Goal: Obtain resource: Download file/media

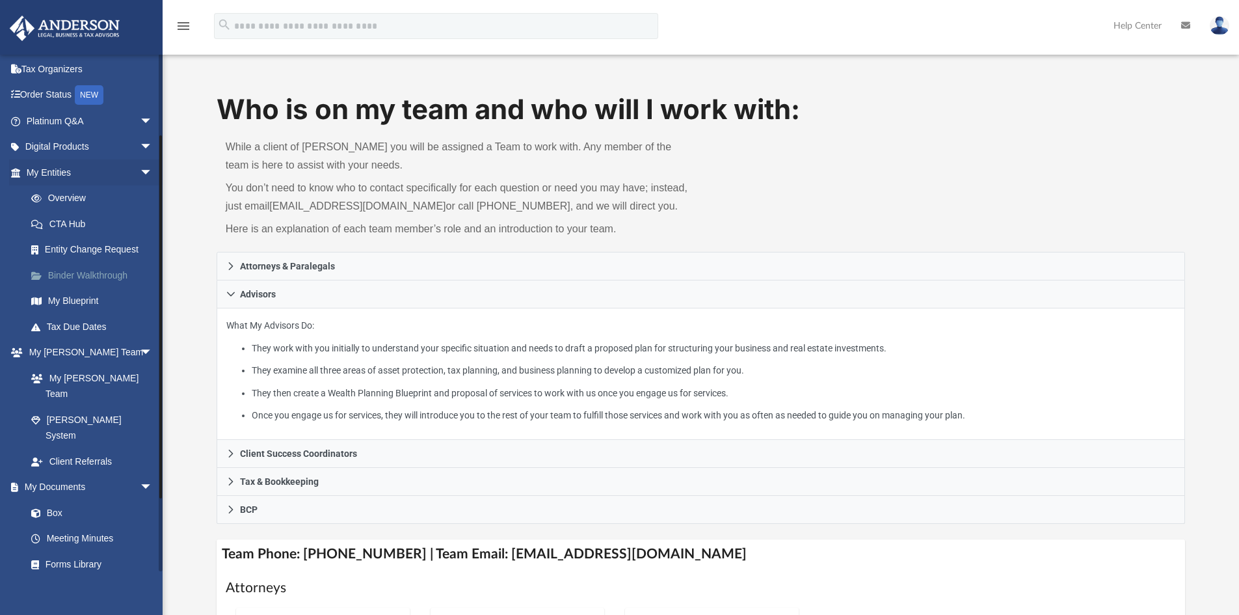
scroll to position [130, 0]
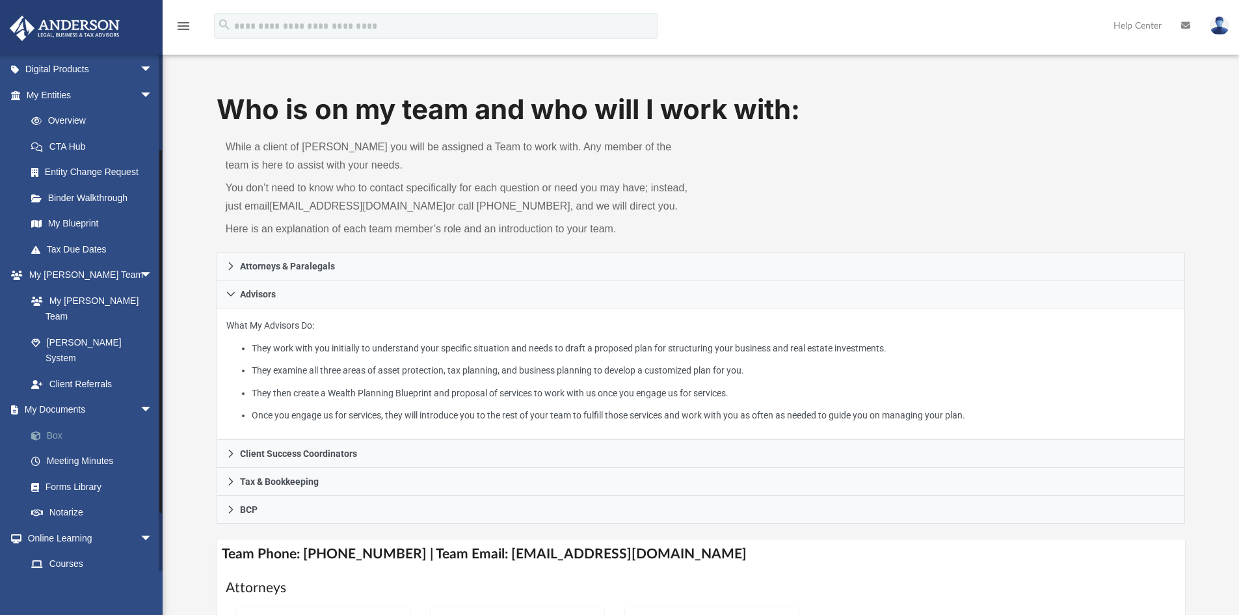
click at [55, 422] on link "Box" at bounding box center [95, 435] width 154 height 26
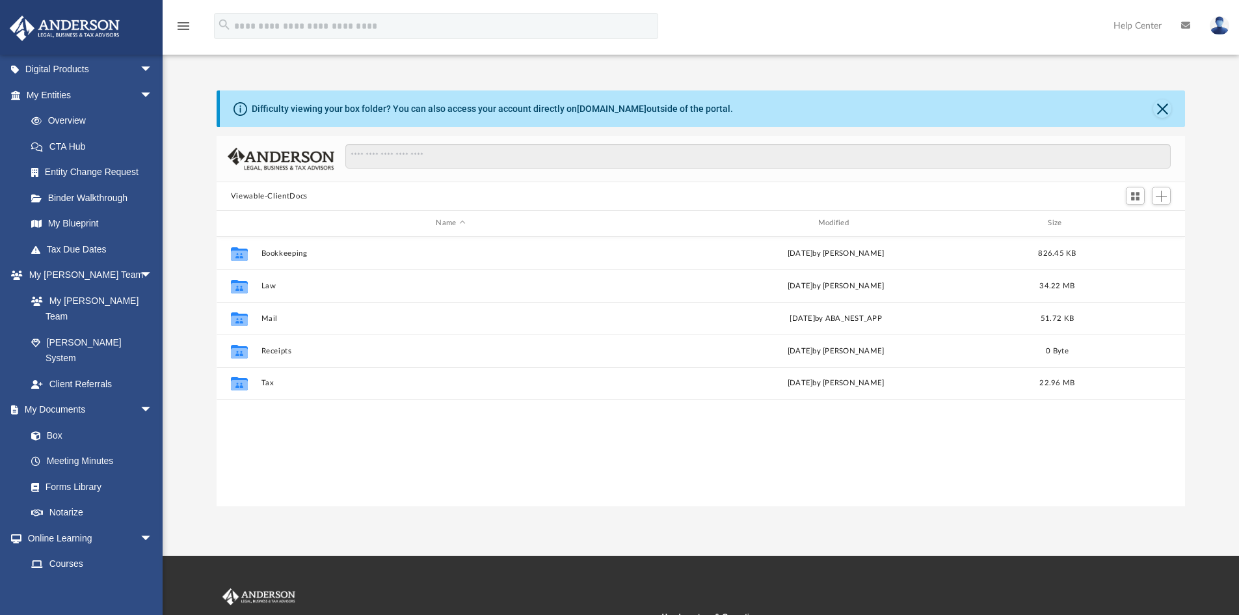
scroll to position [286, 959]
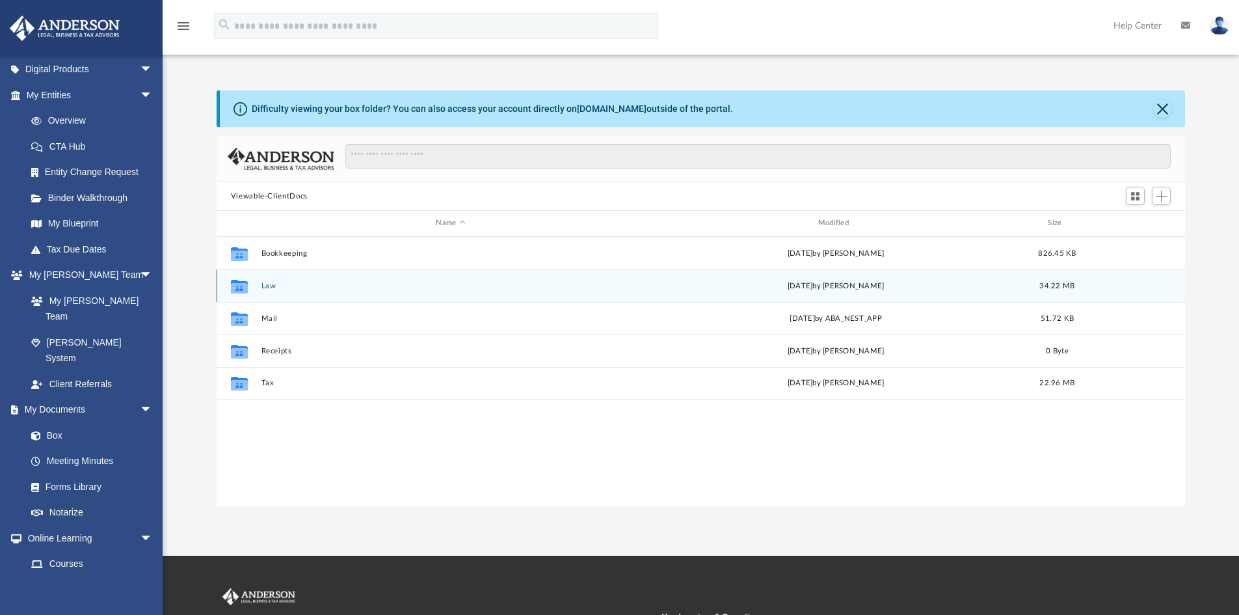
click at [271, 284] on button "Law" at bounding box center [450, 286] width 379 height 8
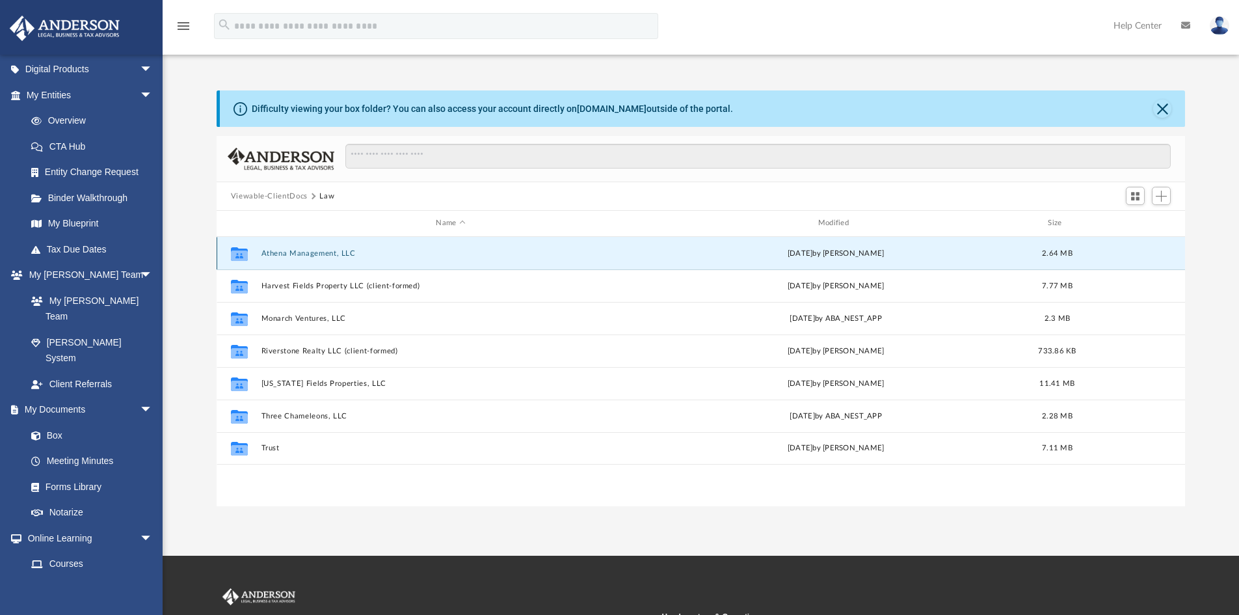
click at [286, 249] on button "Athena Management, LLC" at bounding box center [450, 253] width 379 height 8
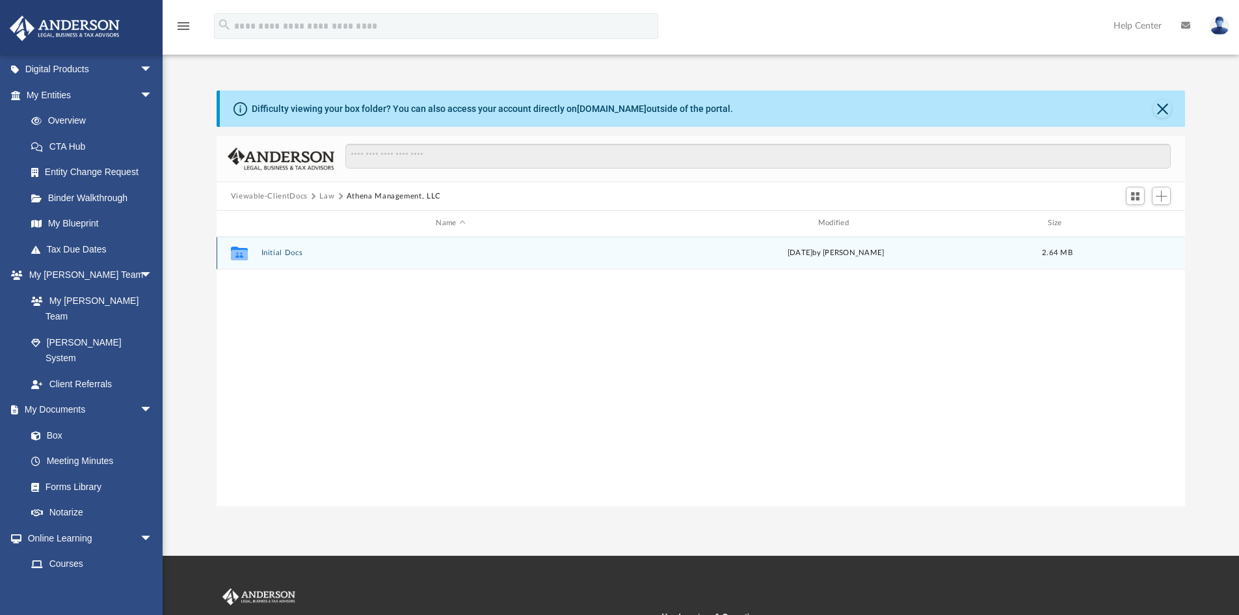
click at [286, 249] on button "Initial Docs" at bounding box center [450, 252] width 379 height 8
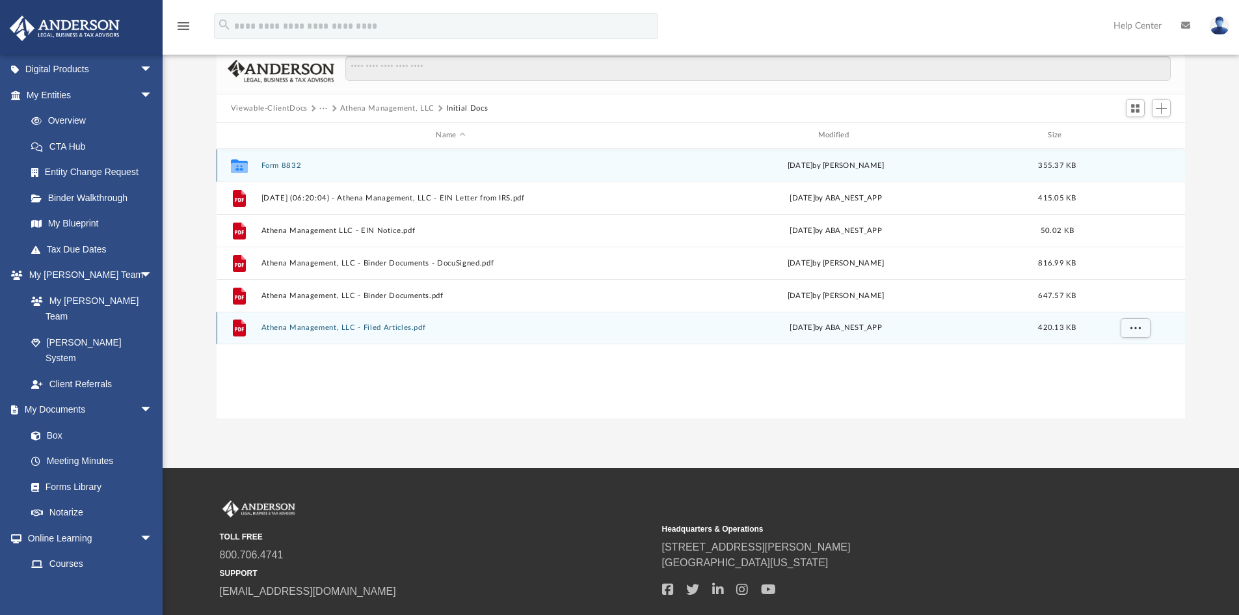
scroll to position [65, 0]
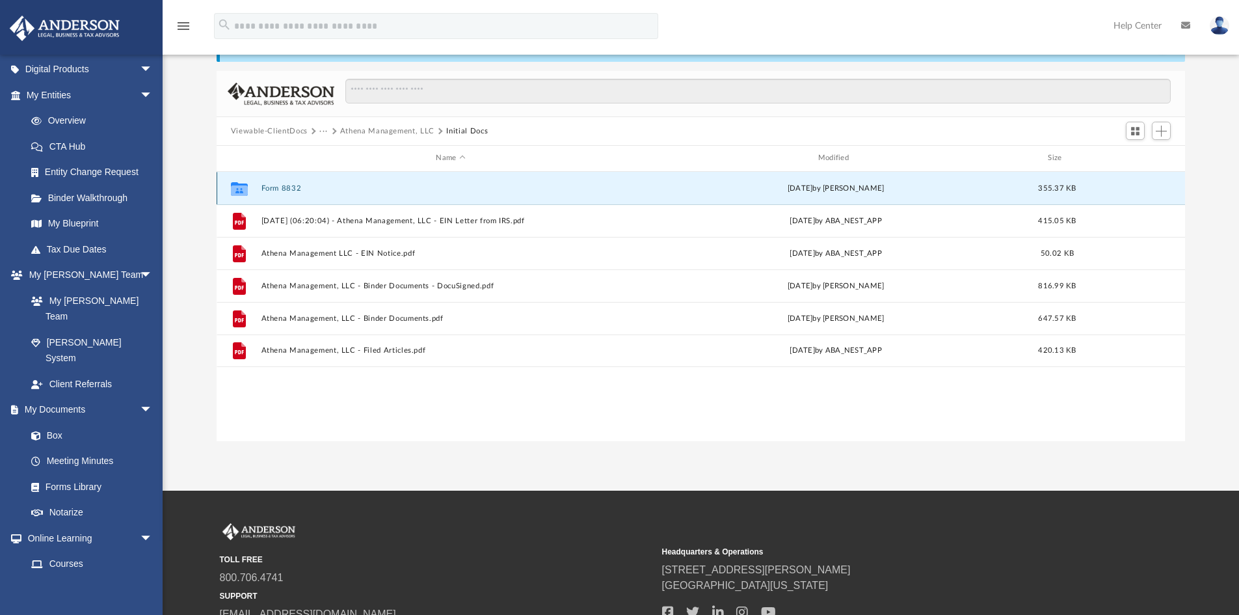
click at [282, 187] on button "Form 8832" at bounding box center [450, 188] width 379 height 8
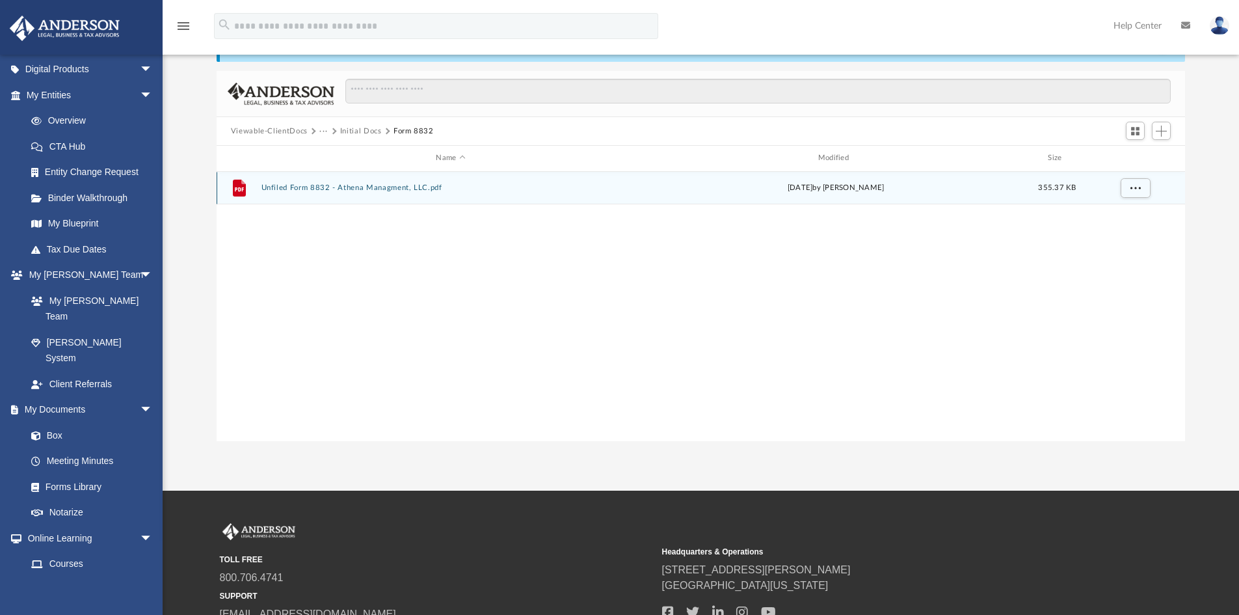
click at [282, 187] on button "Unfiled Form 8832 - Athena Managment, LLC.pdf" at bounding box center [450, 187] width 379 height 8
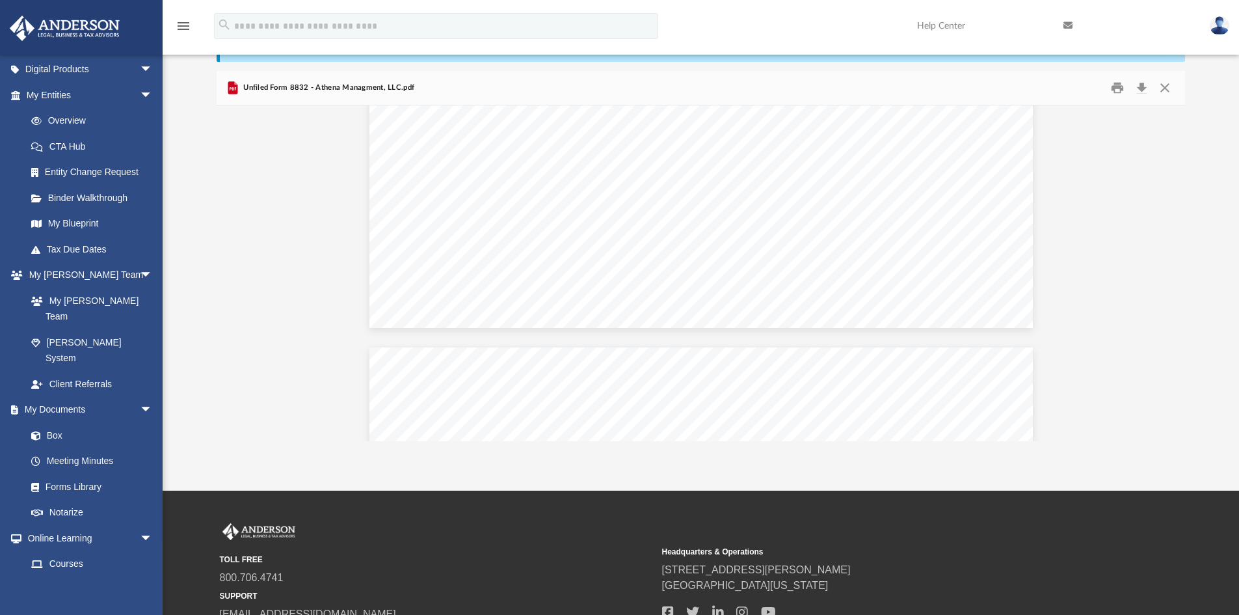
scroll to position [1518, 0]
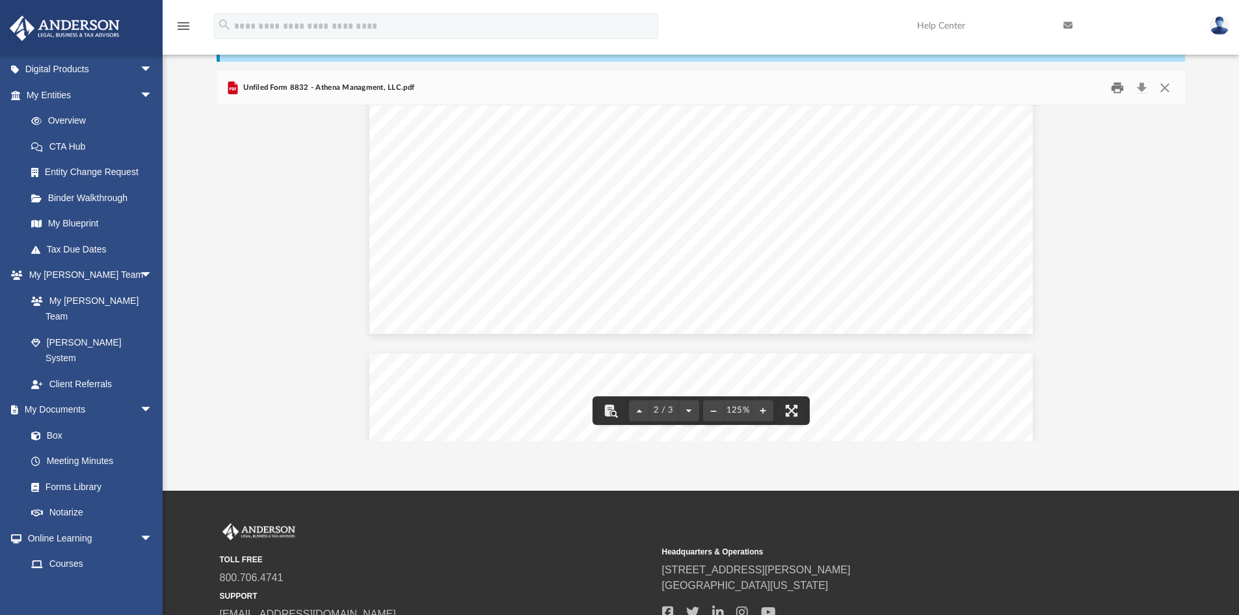
click at [1117, 90] on button "Print" at bounding box center [1118, 88] width 26 height 20
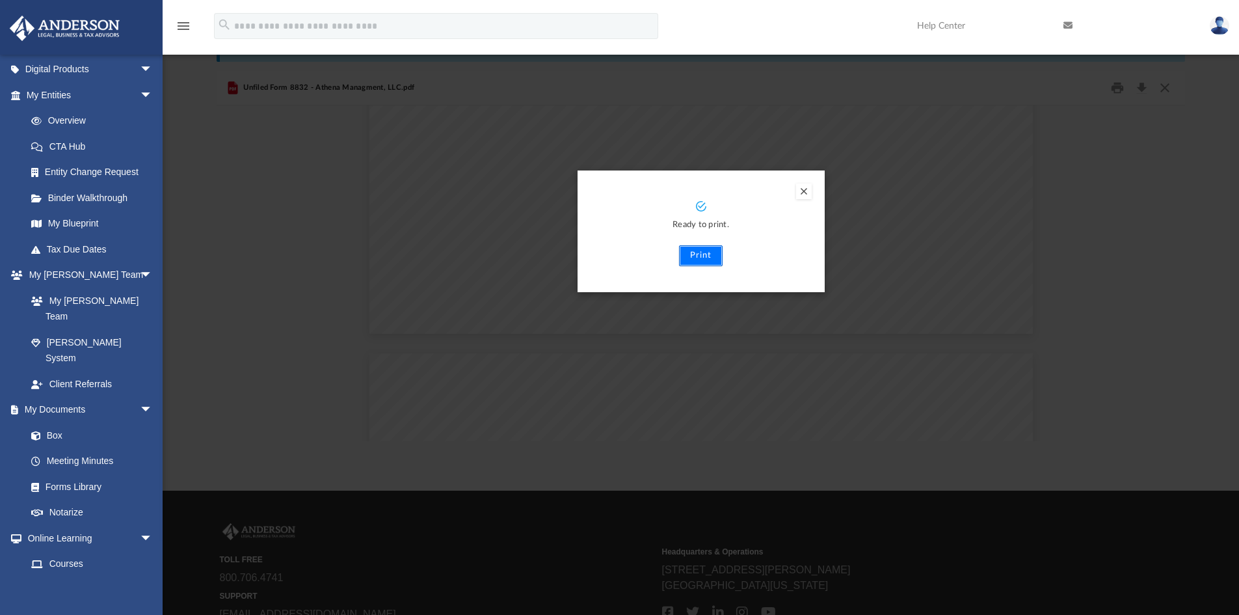
click at [701, 252] on button "Print" at bounding box center [701, 255] width 44 height 21
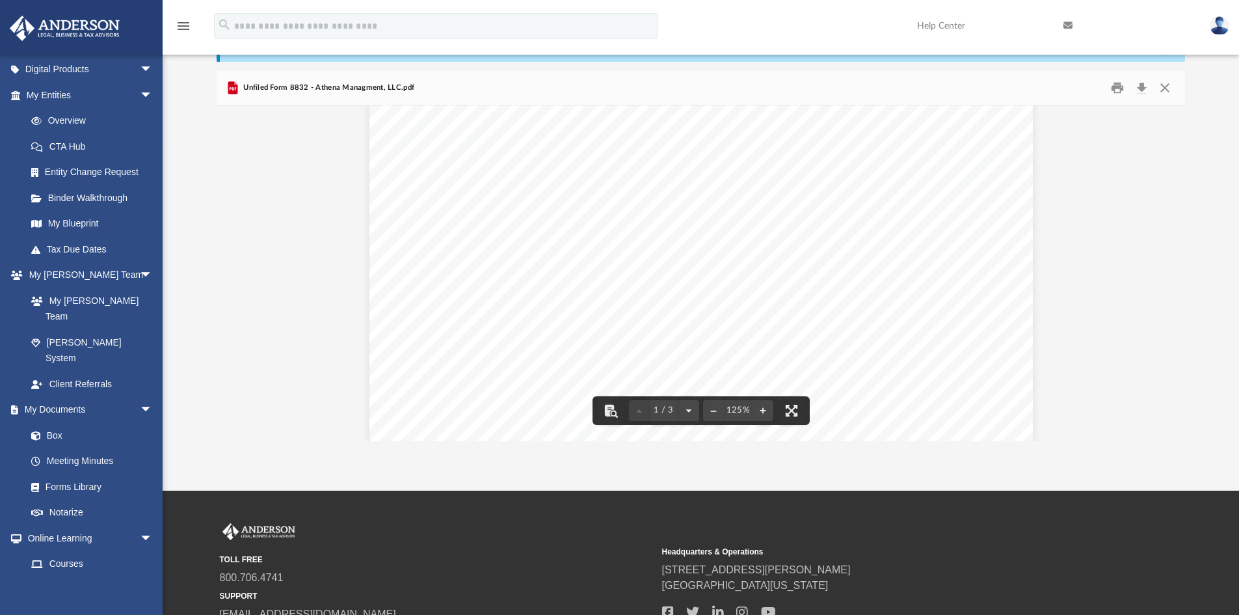
scroll to position [0, 0]
click at [1167, 84] on button "Close" at bounding box center [1164, 88] width 23 height 20
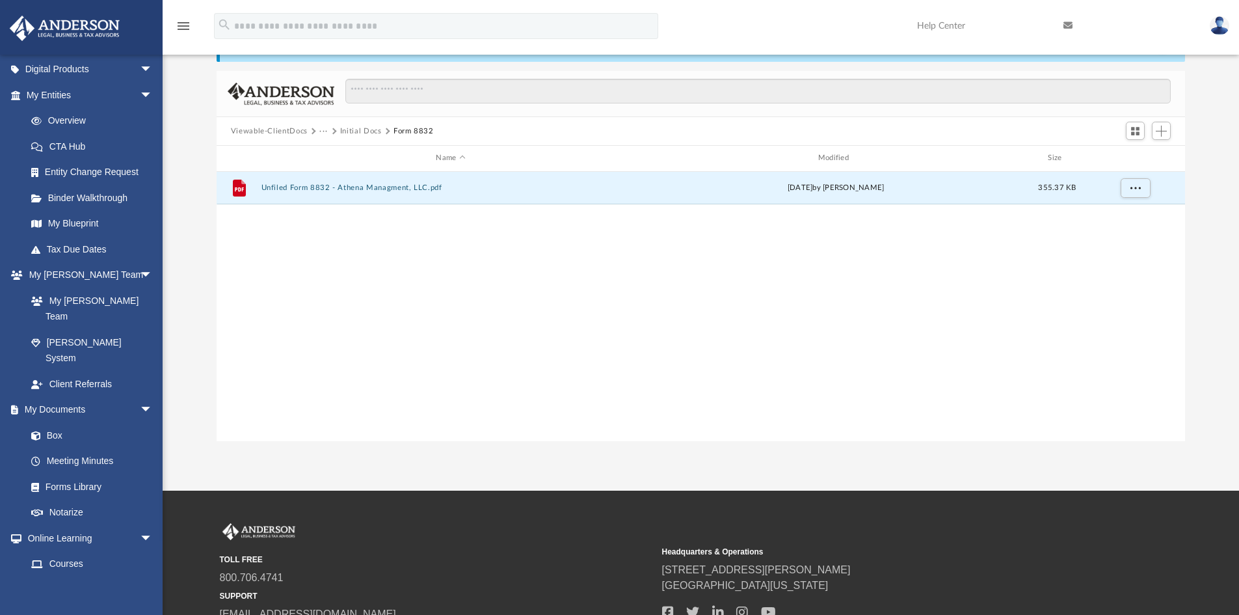
click at [345, 128] on button "Initial Docs" at bounding box center [361, 132] width 42 height 12
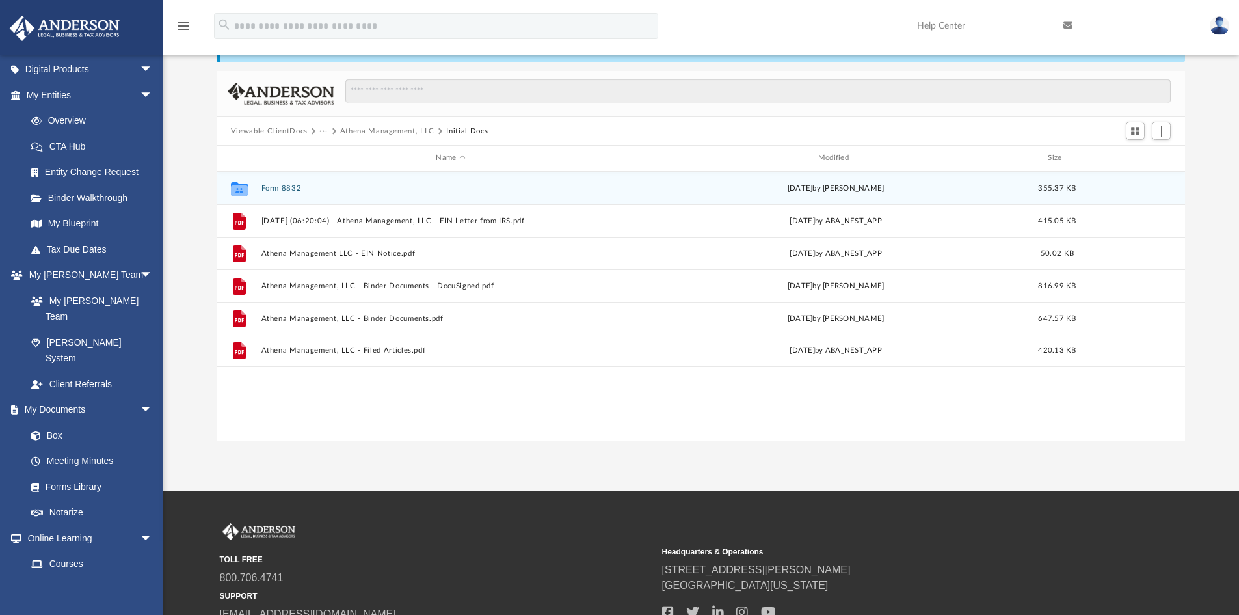
click at [278, 186] on button "Form 8832" at bounding box center [450, 188] width 379 height 8
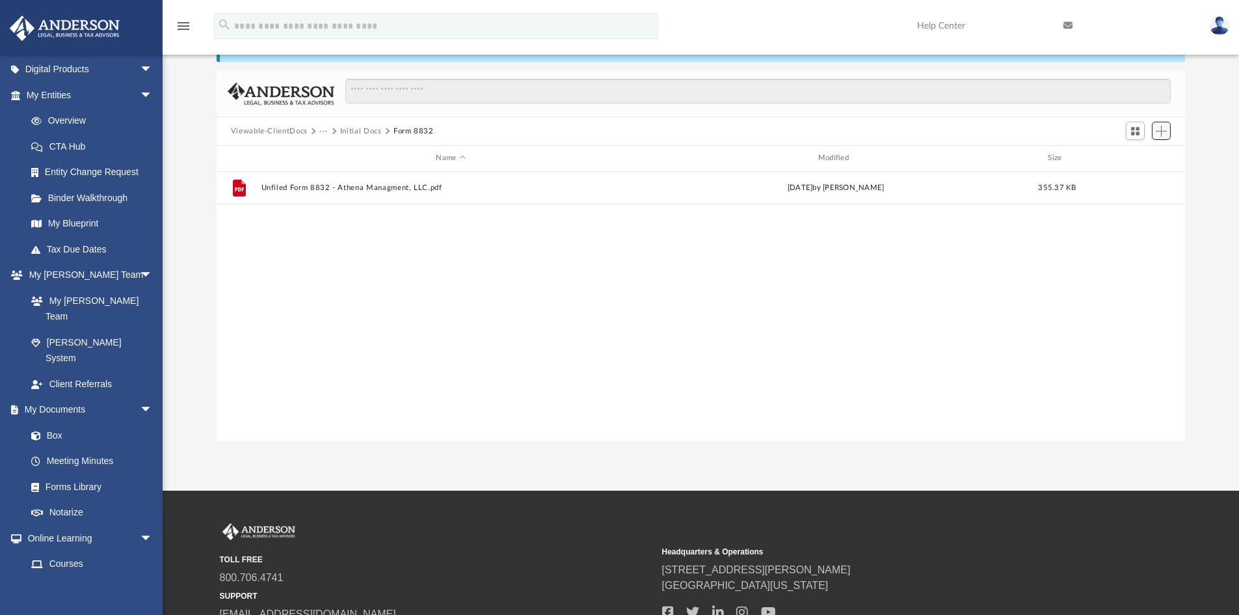
click at [1161, 128] on span "Add" at bounding box center [1161, 131] width 11 height 11
click at [1131, 159] on li "Upload" at bounding box center [1143, 157] width 42 height 14
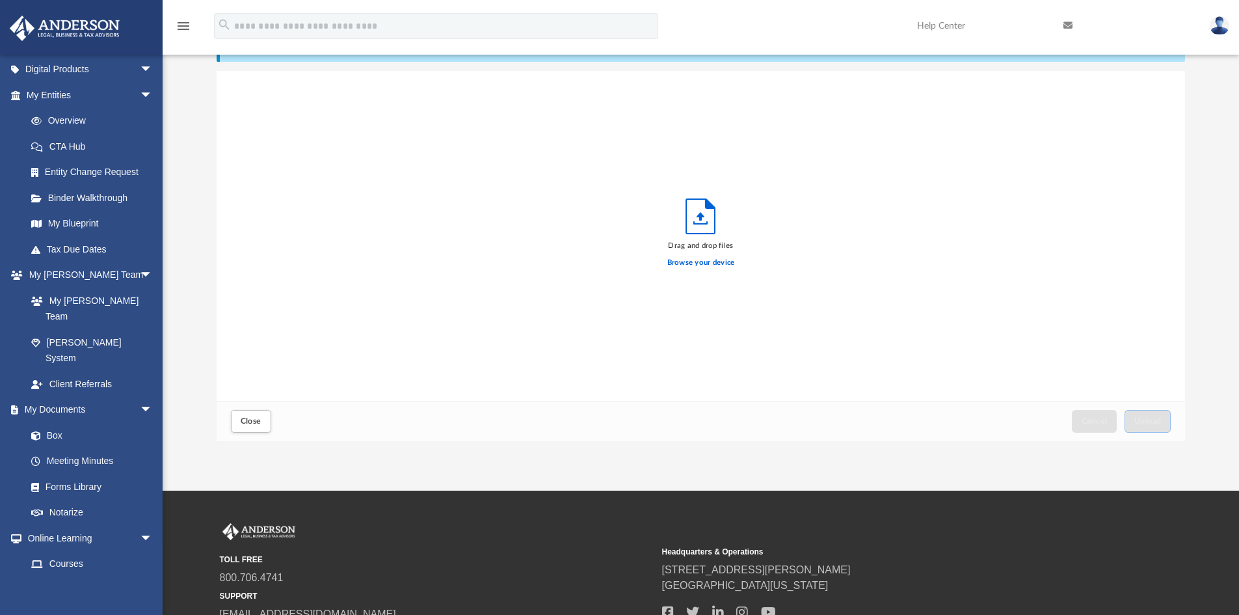
scroll to position [320, 959]
click at [1147, 416] on button "Upload" at bounding box center [1148, 421] width 47 height 23
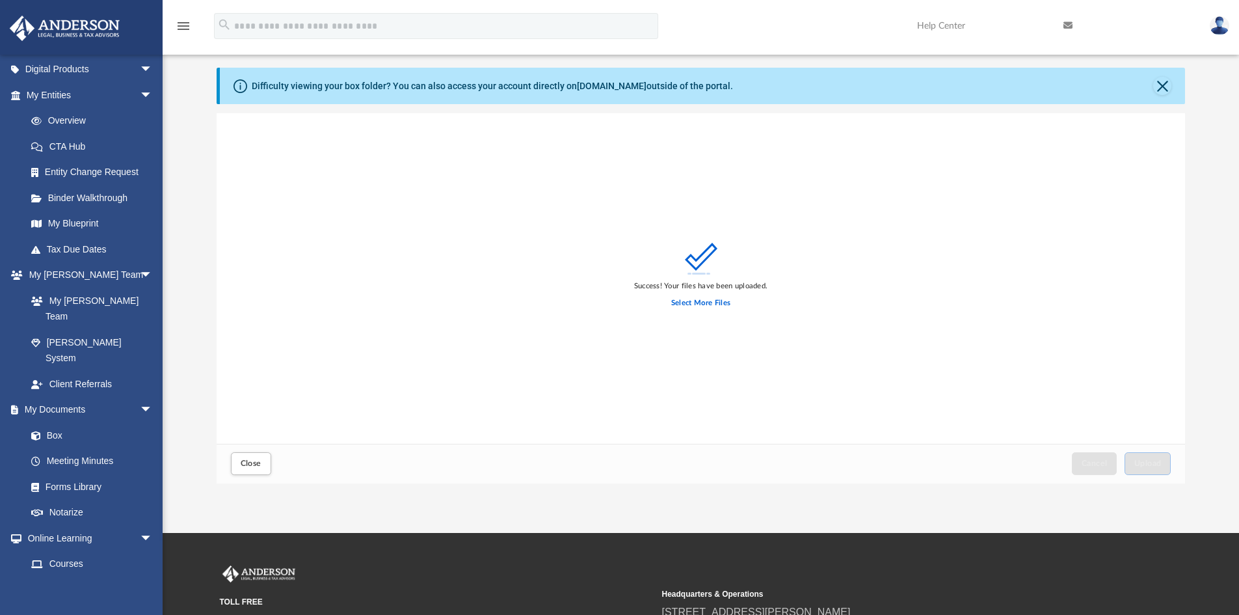
scroll to position [0, 0]
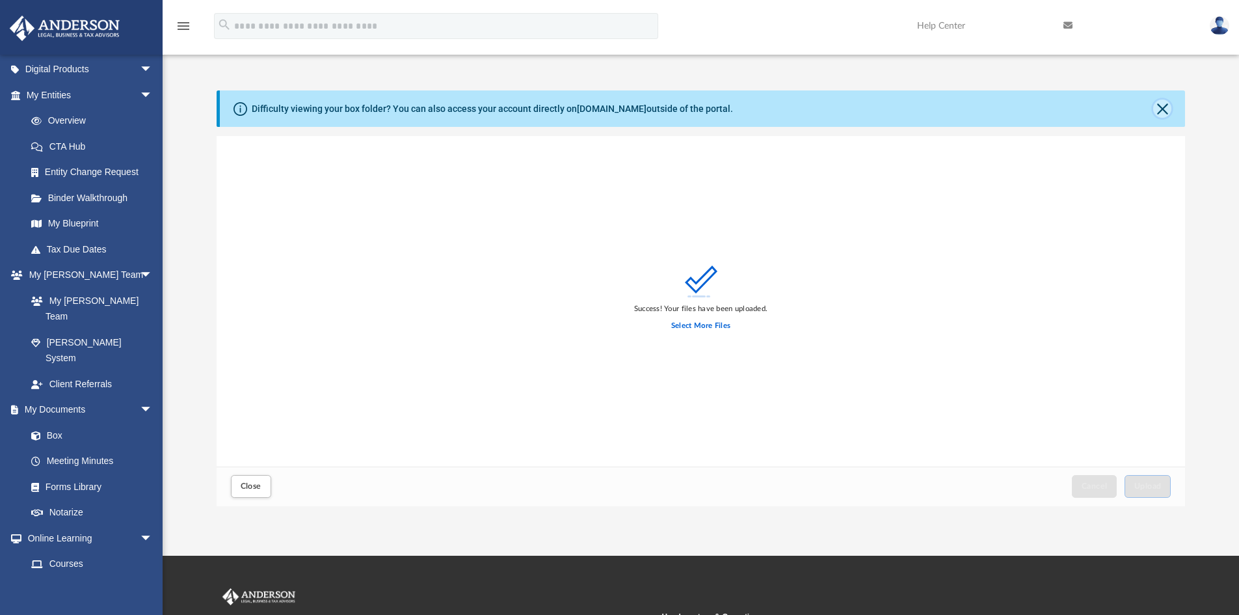
click at [1166, 108] on button "Close" at bounding box center [1162, 109] width 18 height 18
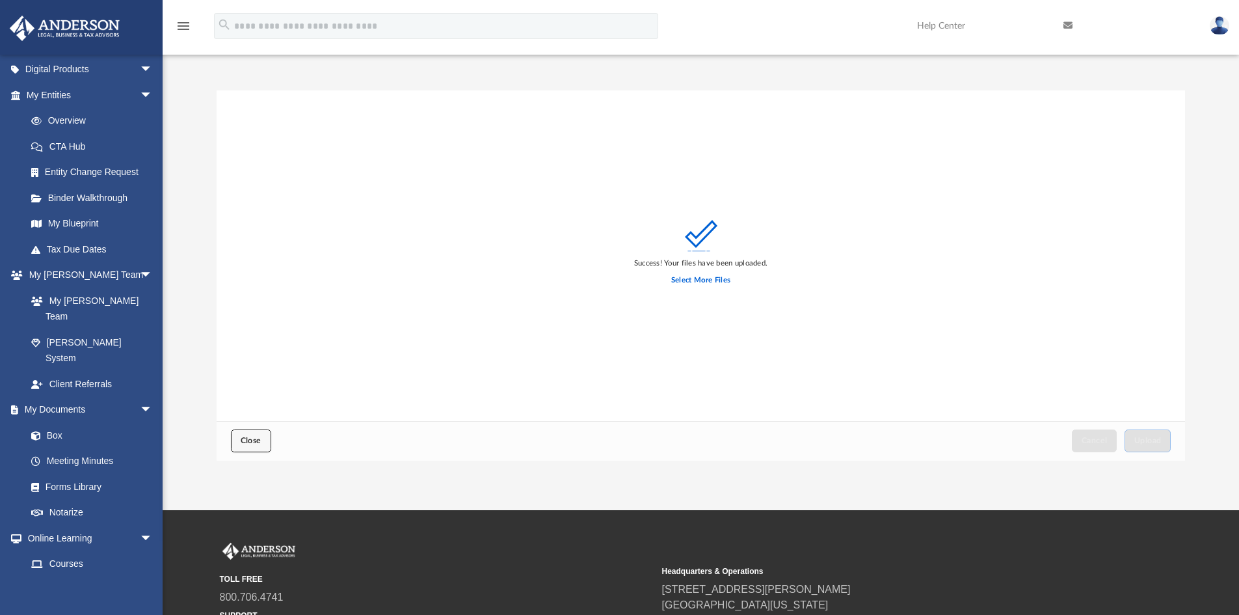
click at [256, 433] on button "Close" at bounding box center [251, 440] width 40 height 23
